Goal: Navigation & Orientation: Find specific page/section

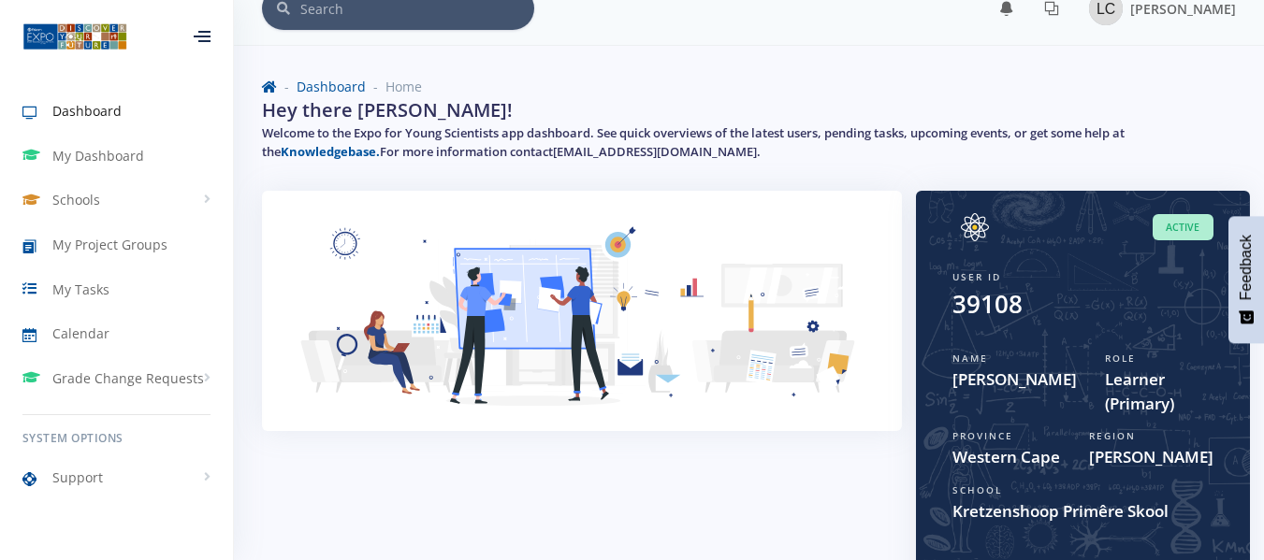
scroll to position [22, 0]
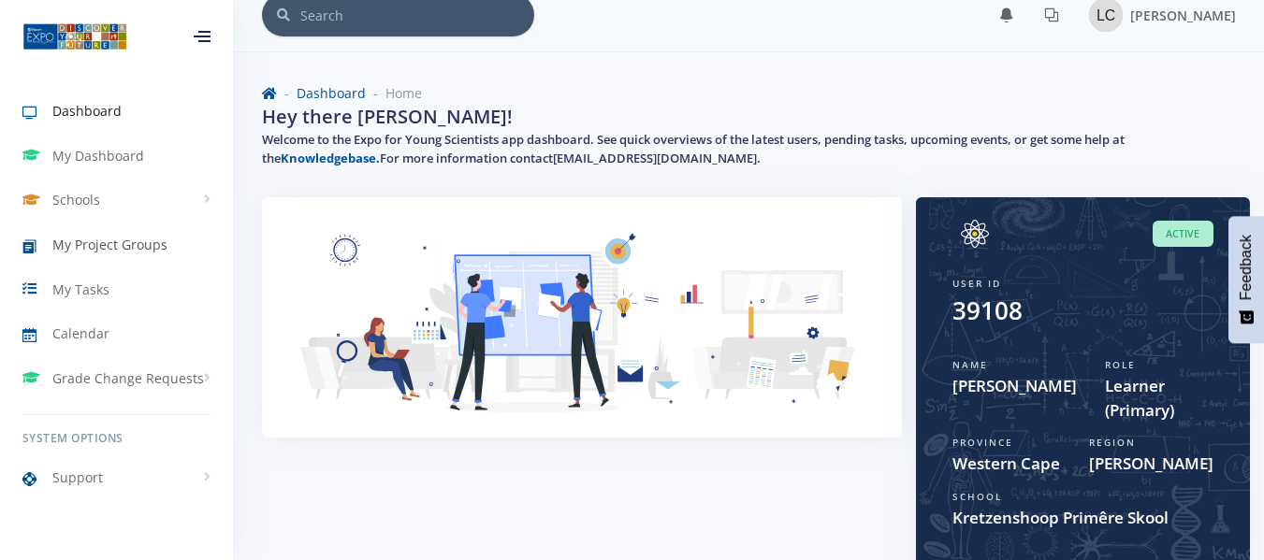
click at [111, 253] on span "My Project Groups" at bounding box center [109, 245] width 115 height 20
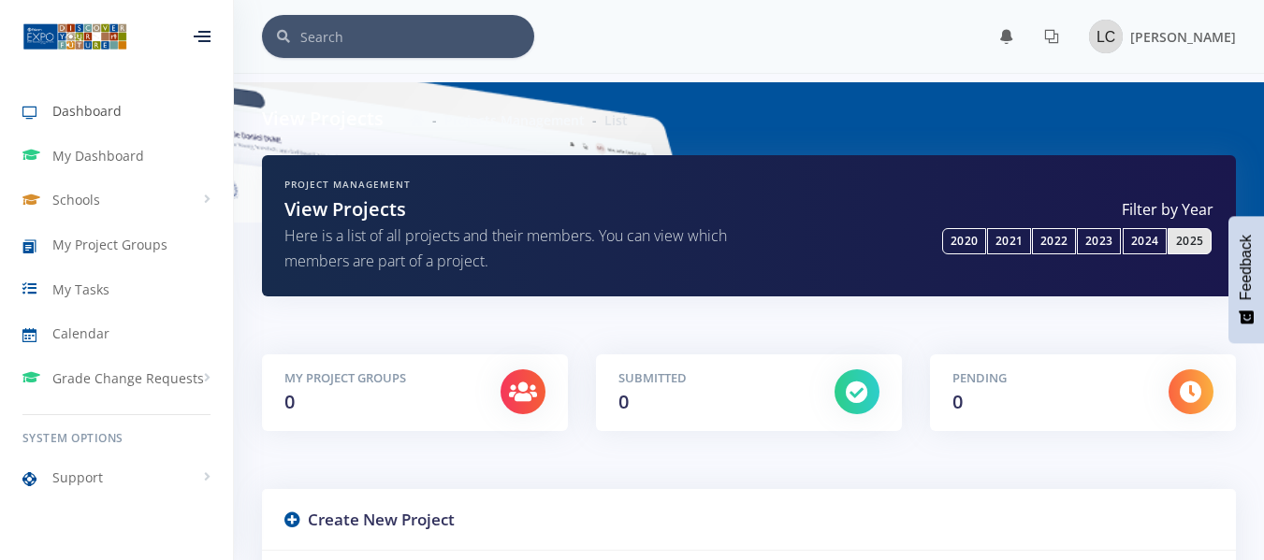
click at [102, 109] on span "Dashboard" at bounding box center [86, 111] width 69 height 20
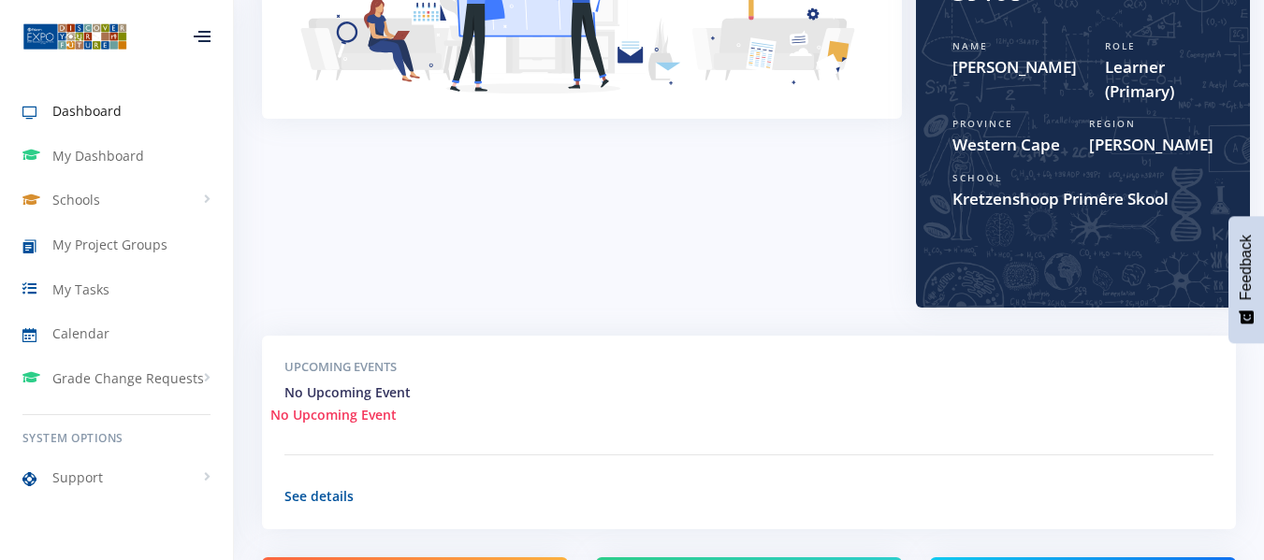
scroll to position [372, 0]
